Goal: Find contact information: Find contact information

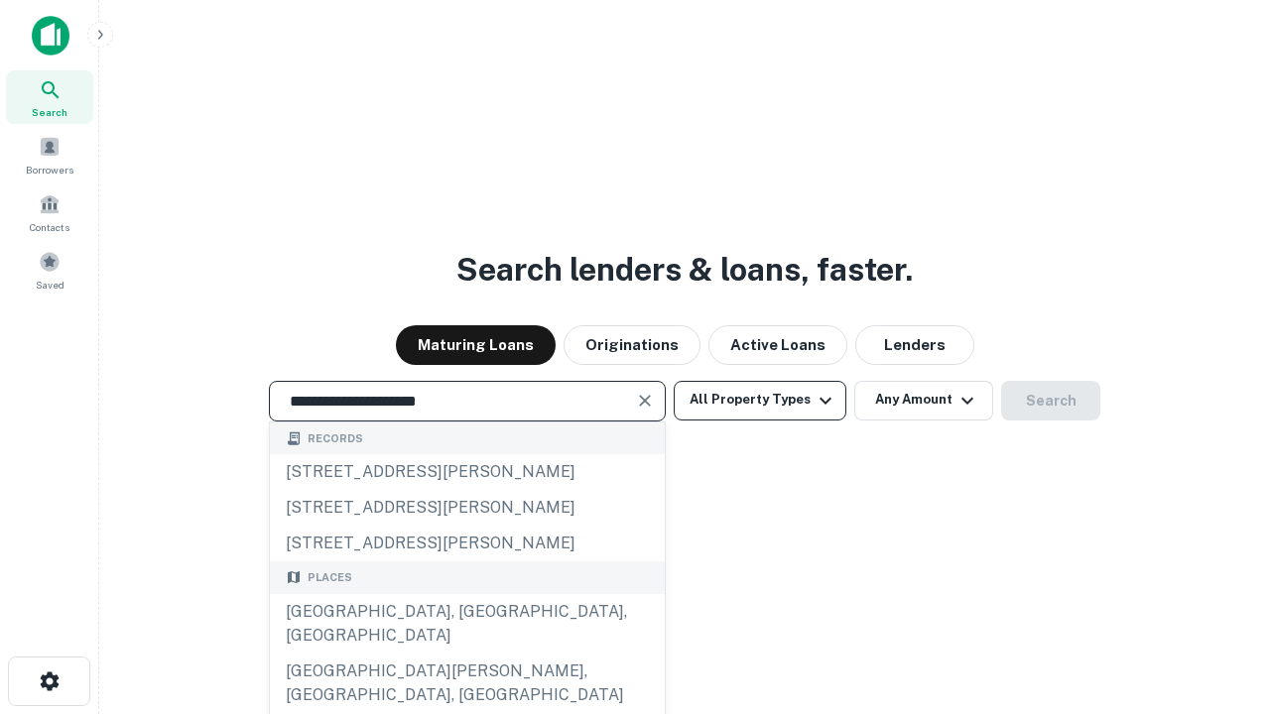
click at [466, 654] on div "Santa Monica, CA, USA" at bounding box center [467, 624] width 395 height 60
type input "**********"
click at [760, 400] on button "All Property Types" at bounding box center [760, 401] width 173 height 40
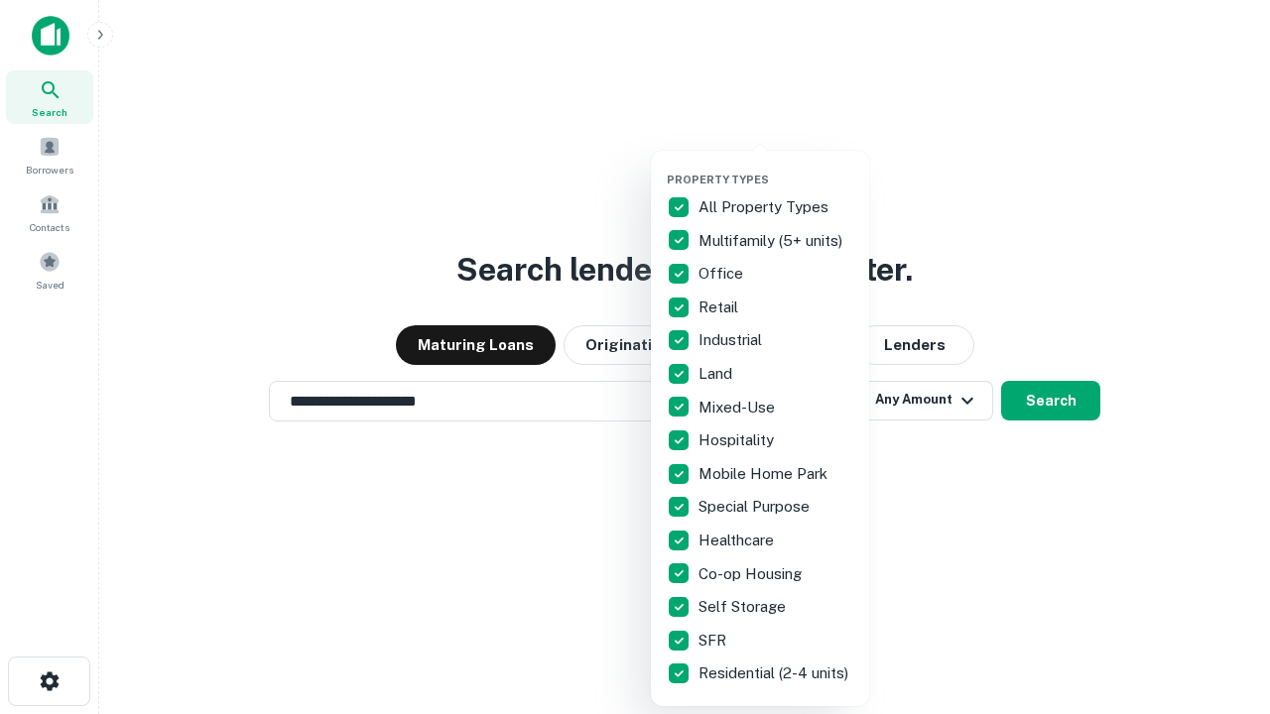
click at [776, 167] on button "button" at bounding box center [776, 167] width 218 height 1
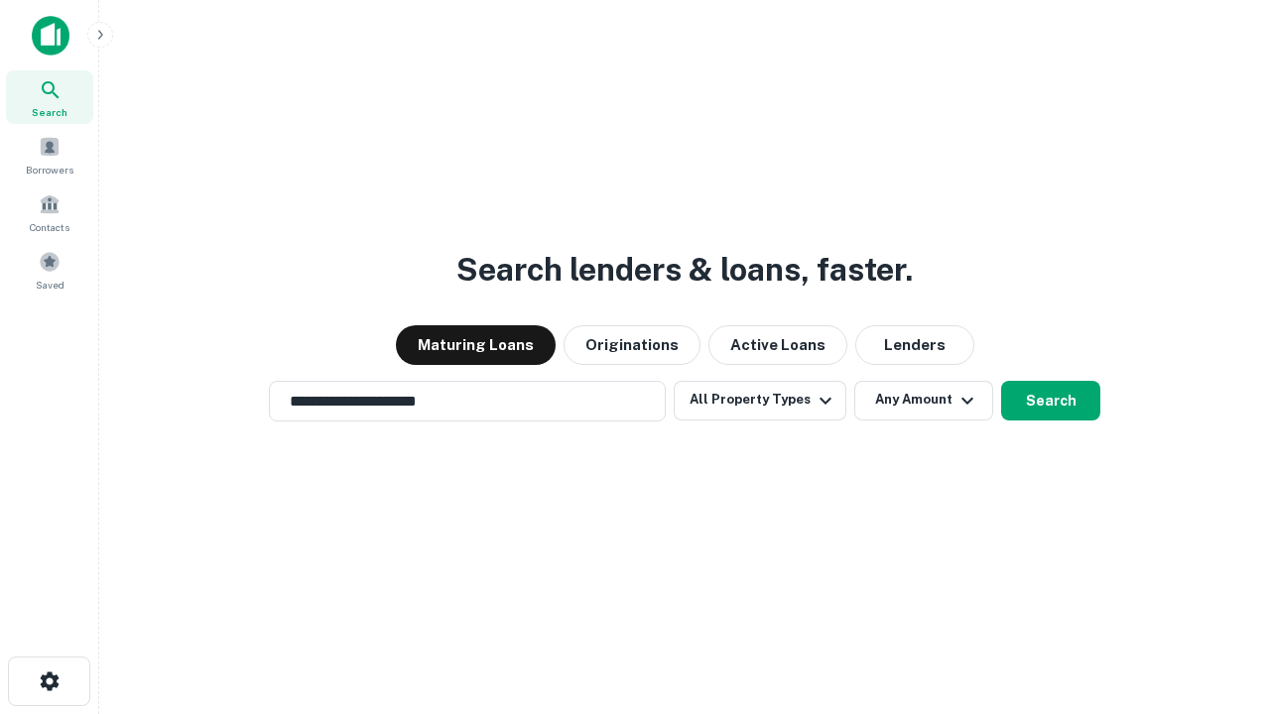
scroll to position [31, 0]
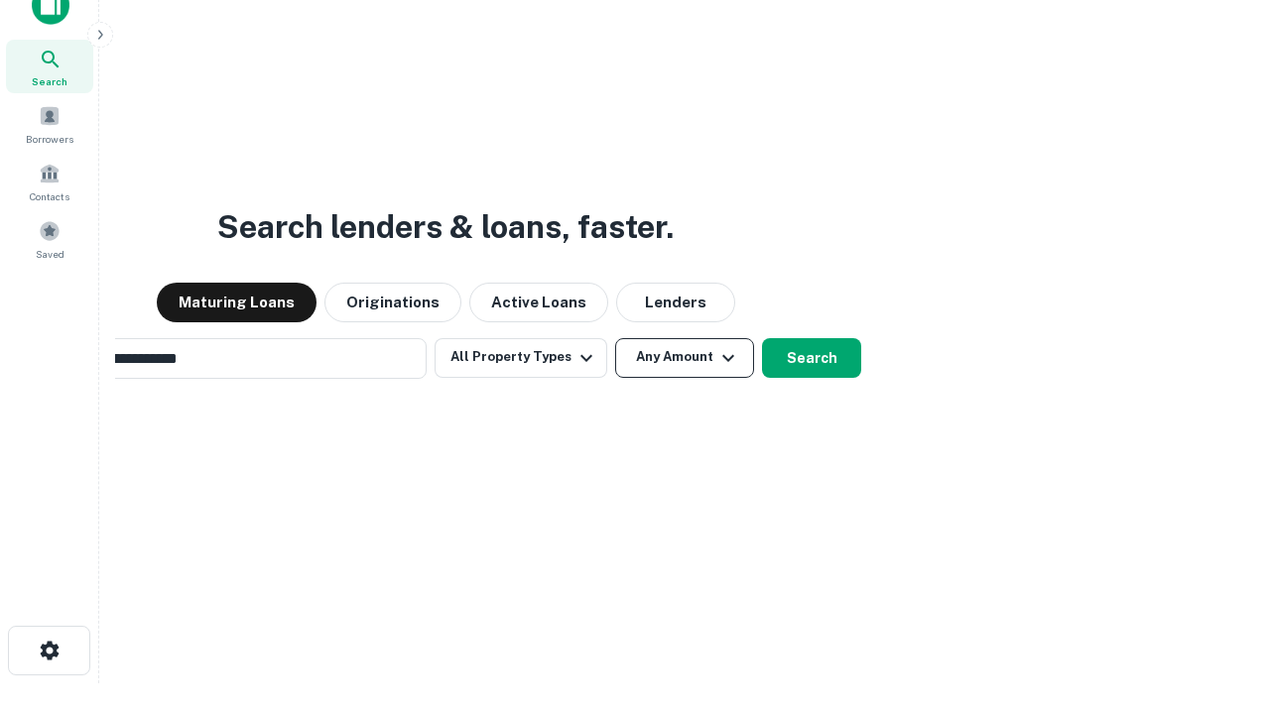
click at [615, 338] on button "Any Amount" at bounding box center [684, 358] width 139 height 40
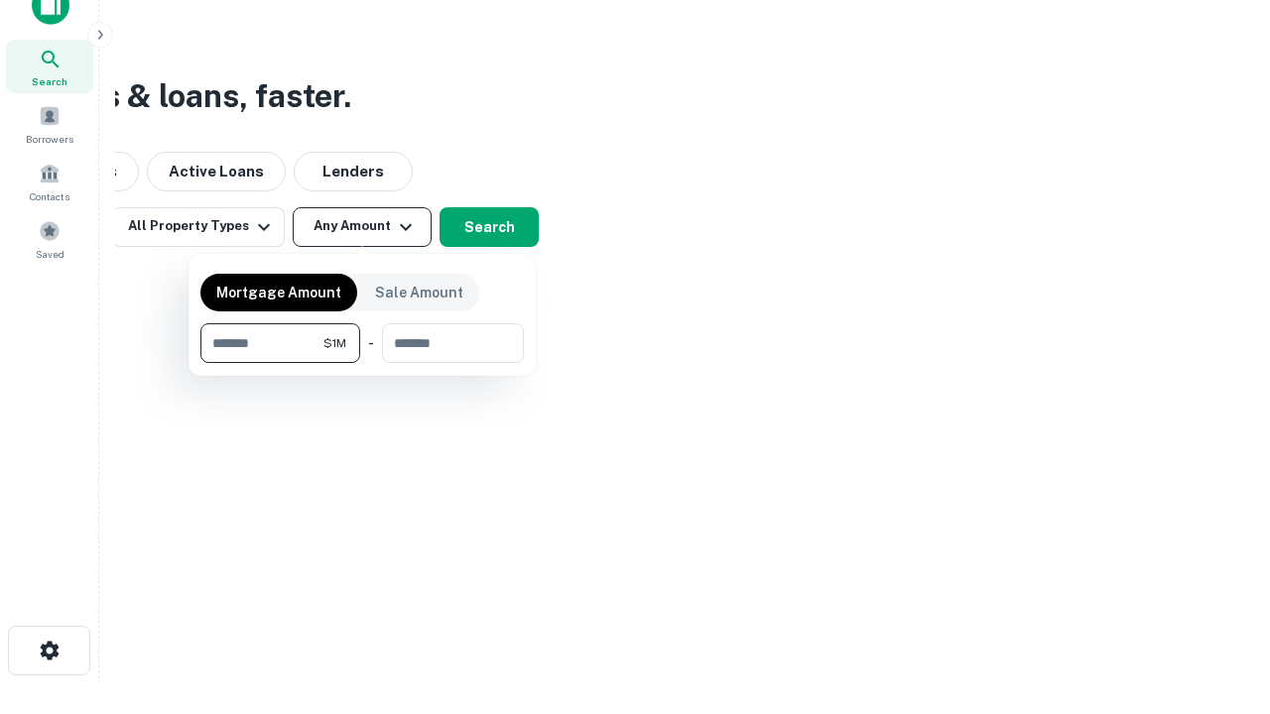
scroll to position [32, 0]
type input "*******"
click at [362, 363] on button "button" at bounding box center [361, 363] width 323 height 1
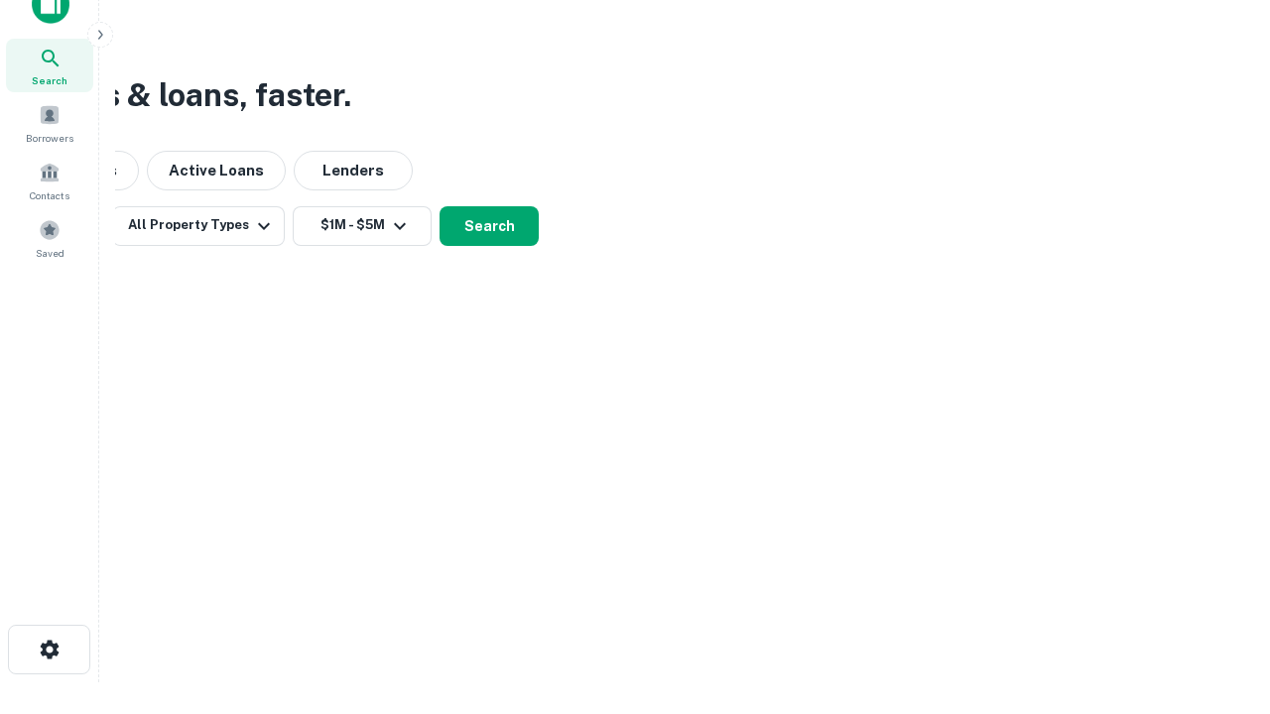
scroll to position [31, 0]
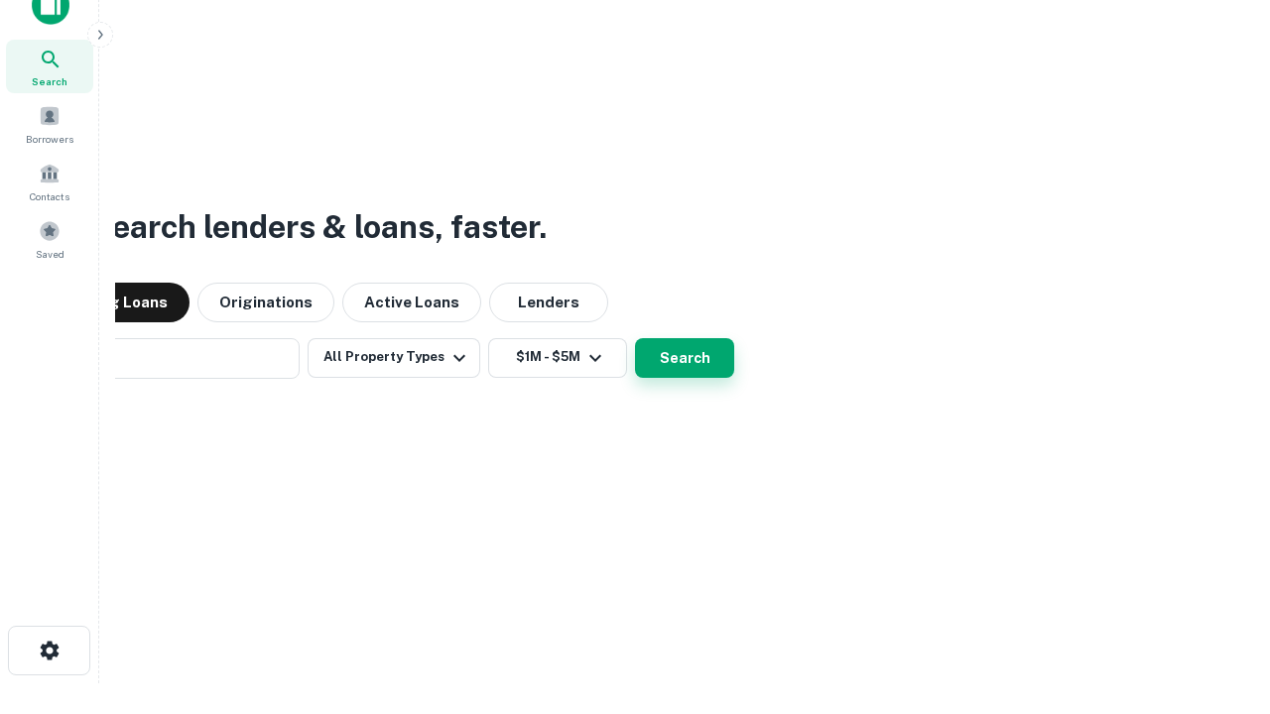
click at [635, 338] on button "Search" at bounding box center [684, 358] width 99 height 40
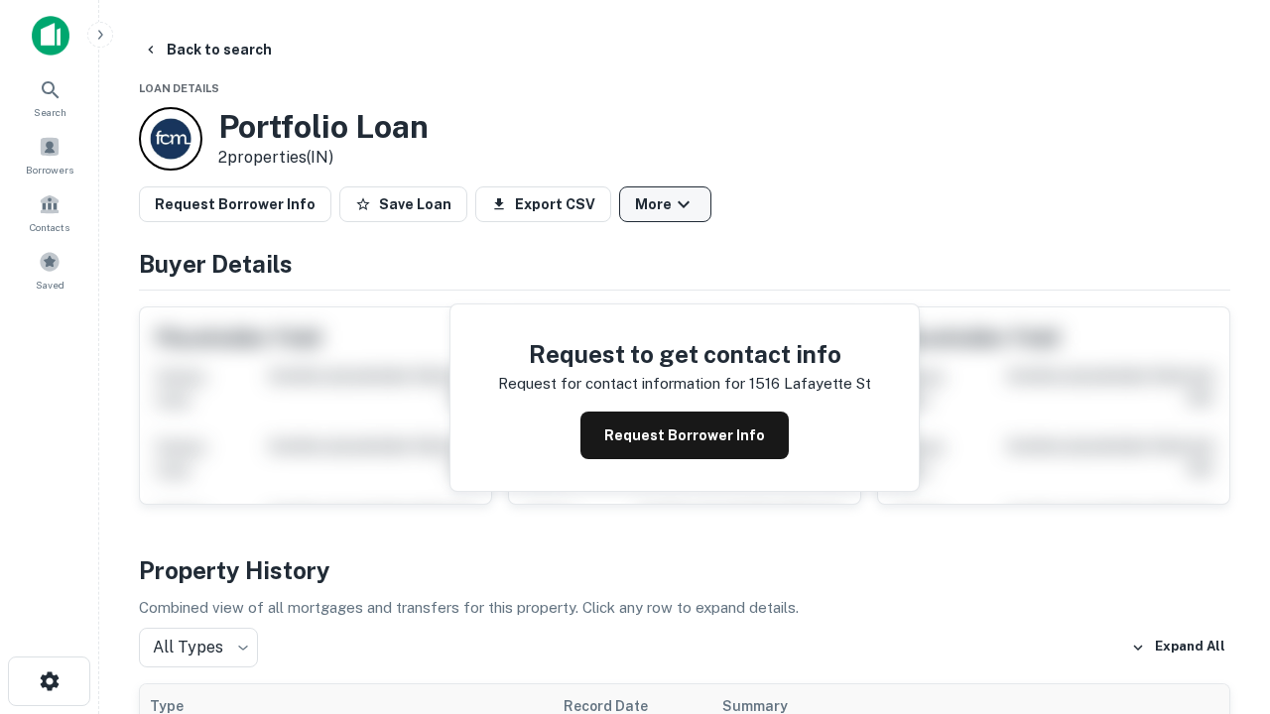
click at [665, 204] on button "More" at bounding box center [665, 205] width 92 height 36
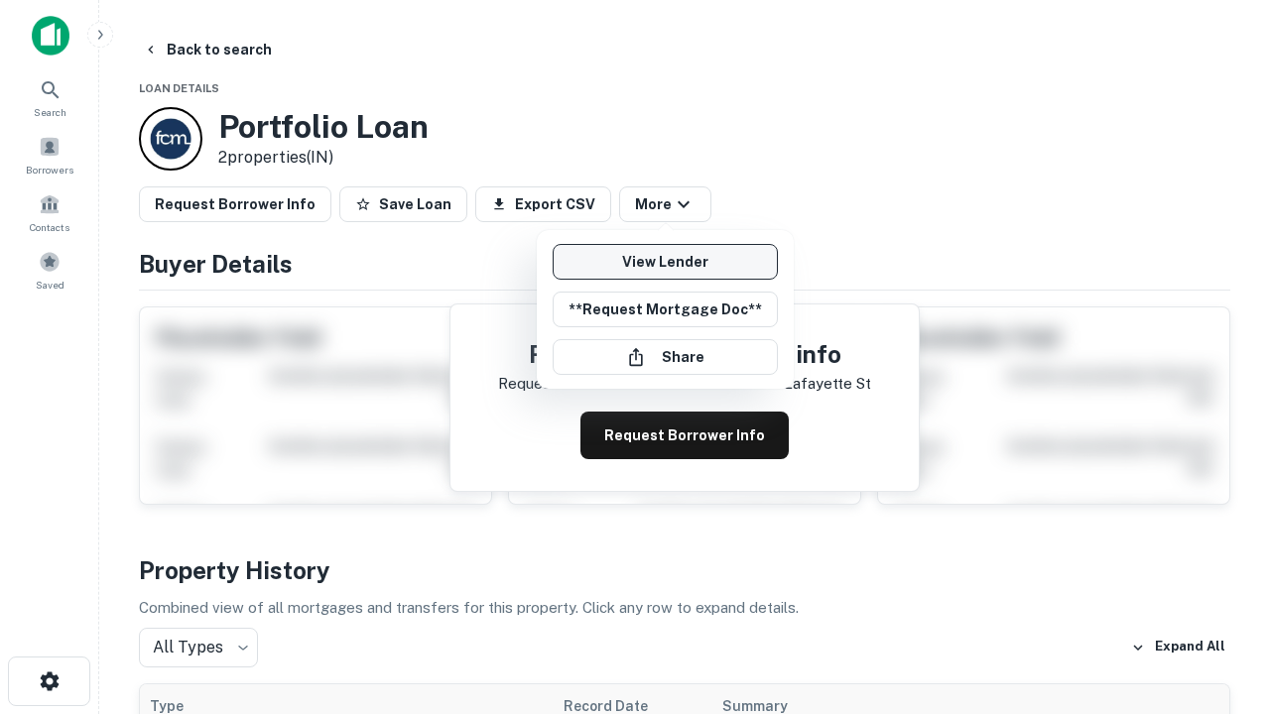
click at [665, 262] on link "View Lender" at bounding box center [665, 262] width 225 height 36
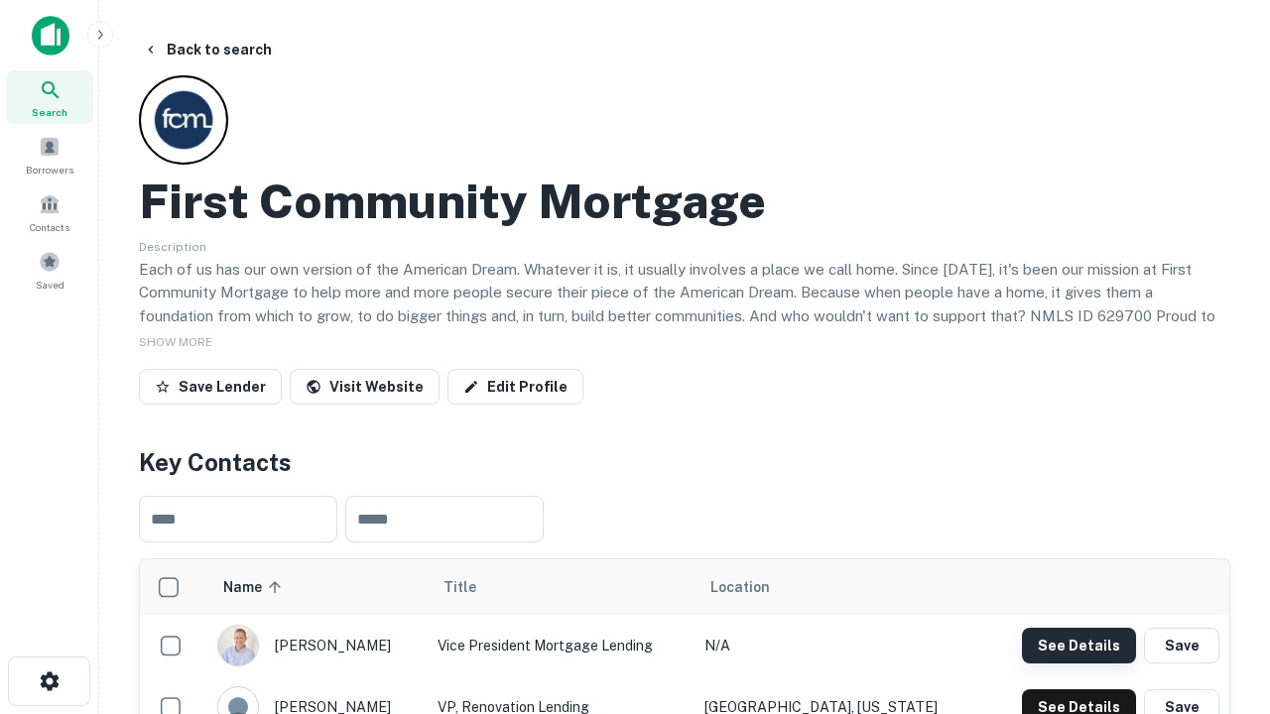
click at [1079, 645] on button "See Details" at bounding box center [1079, 646] width 114 height 36
click at [49, 682] on icon "button" at bounding box center [50, 682] width 24 height 24
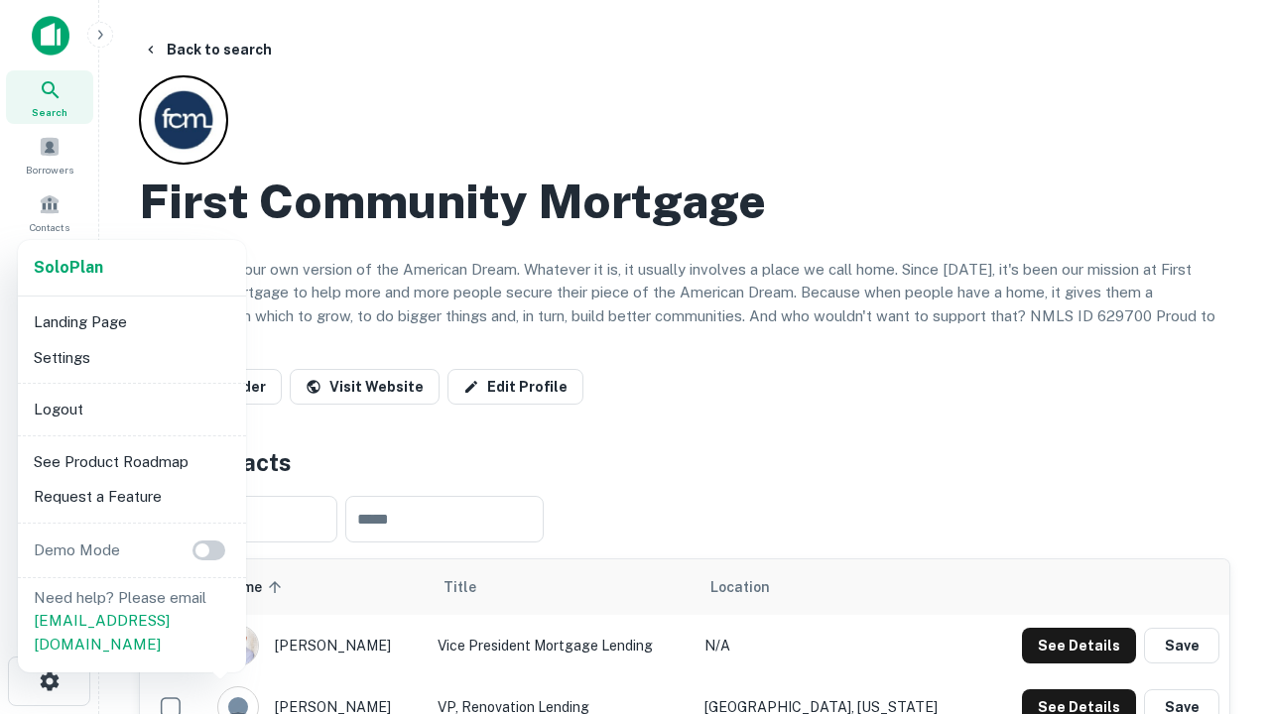
click at [131, 409] on li "Logout" at bounding box center [132, 410] width 212 height 36
